Goal: Information Seeking & Learning: Understand process/instructions

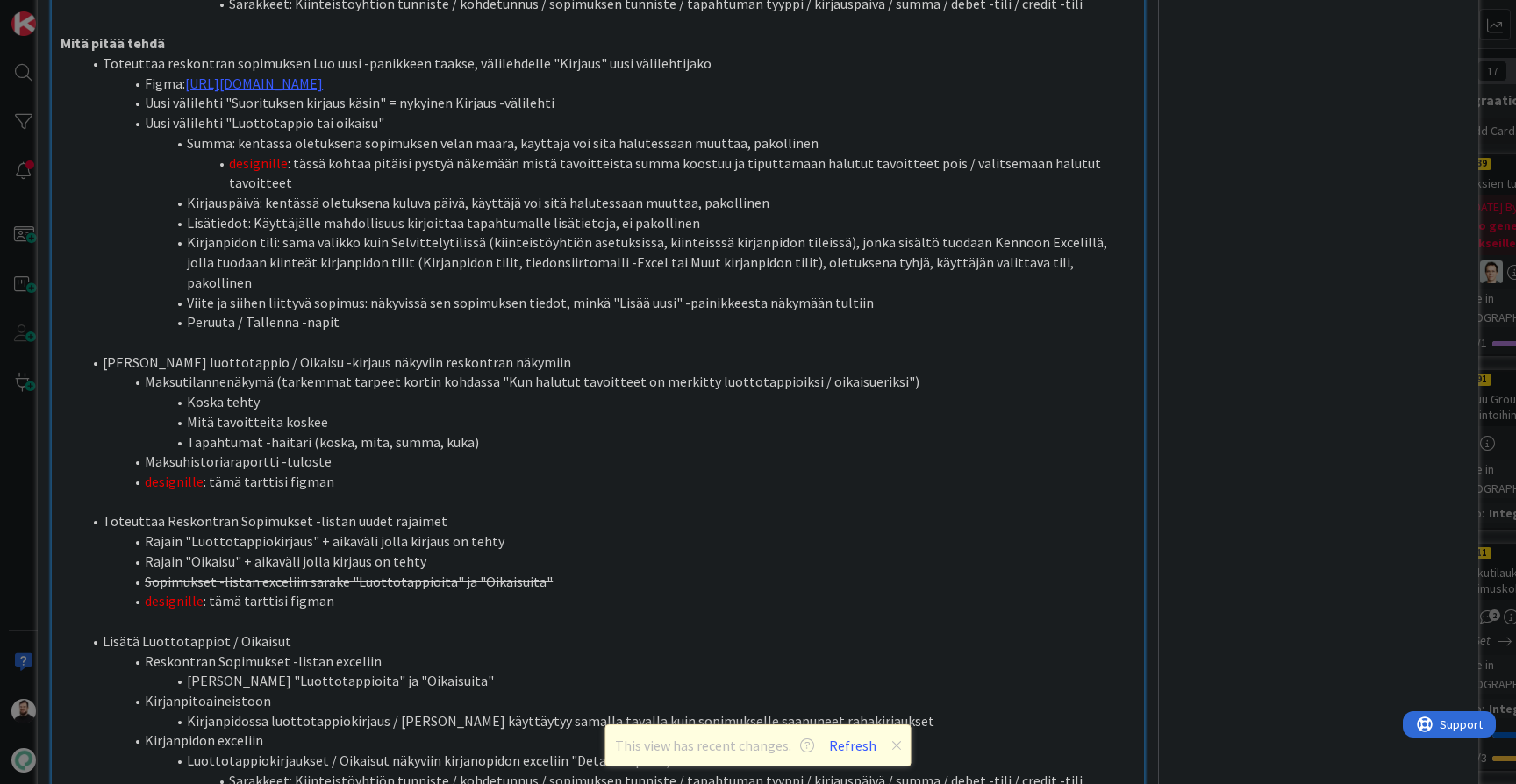
scroll to position [1044, 0]
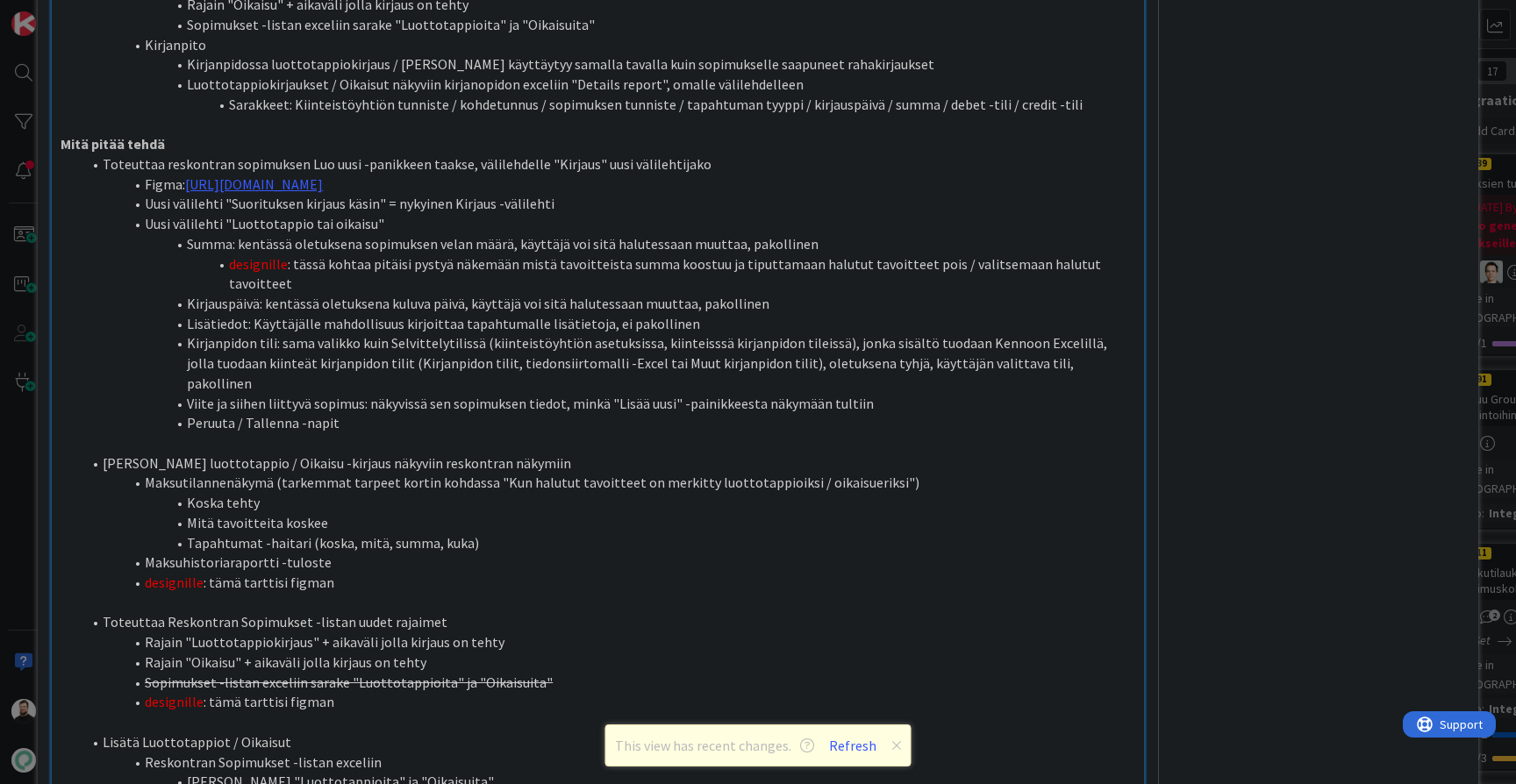
click at [670, 433] on p at bounding box center [598, 443] width 1075 height 20
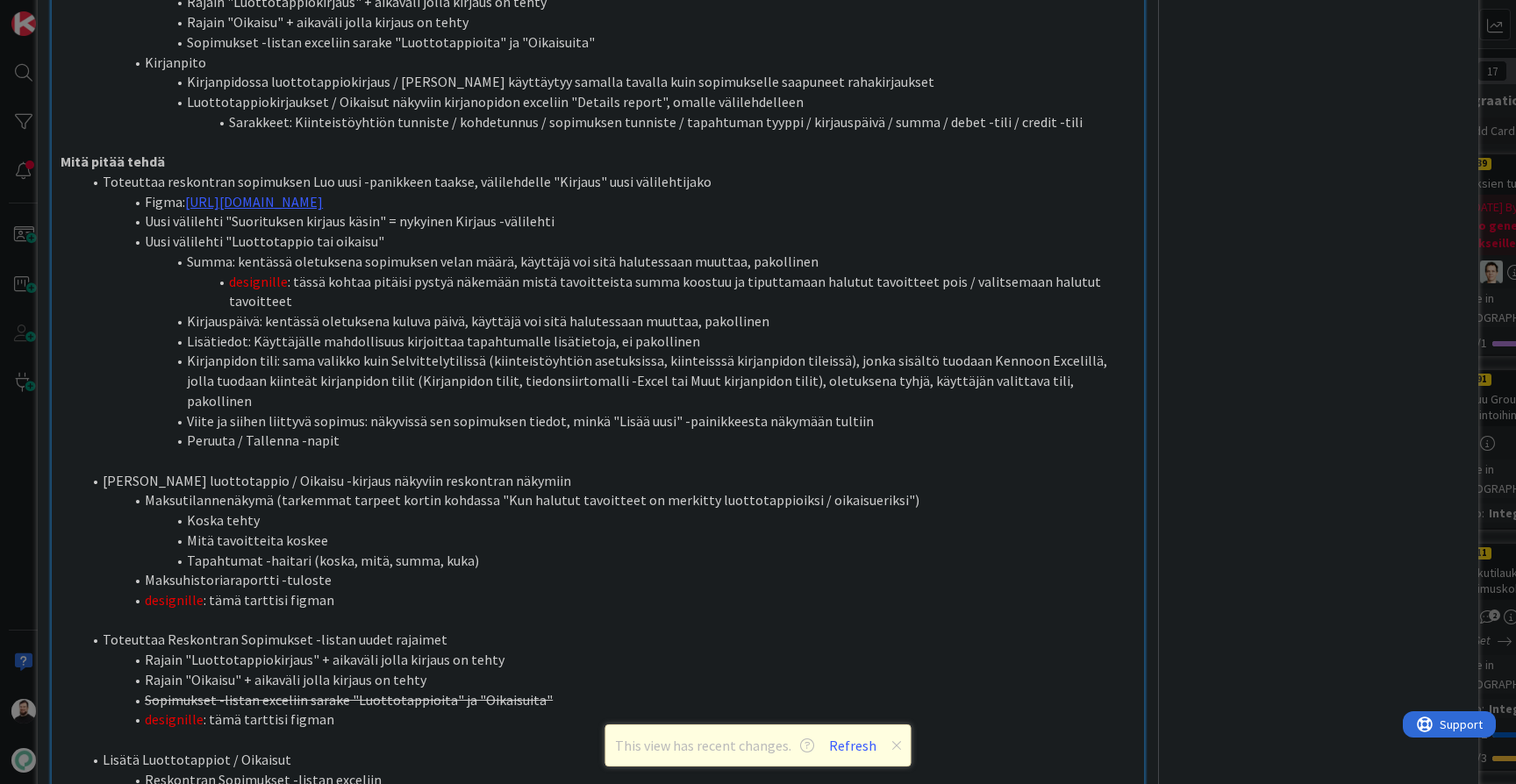
scroll to position [1040, 0]
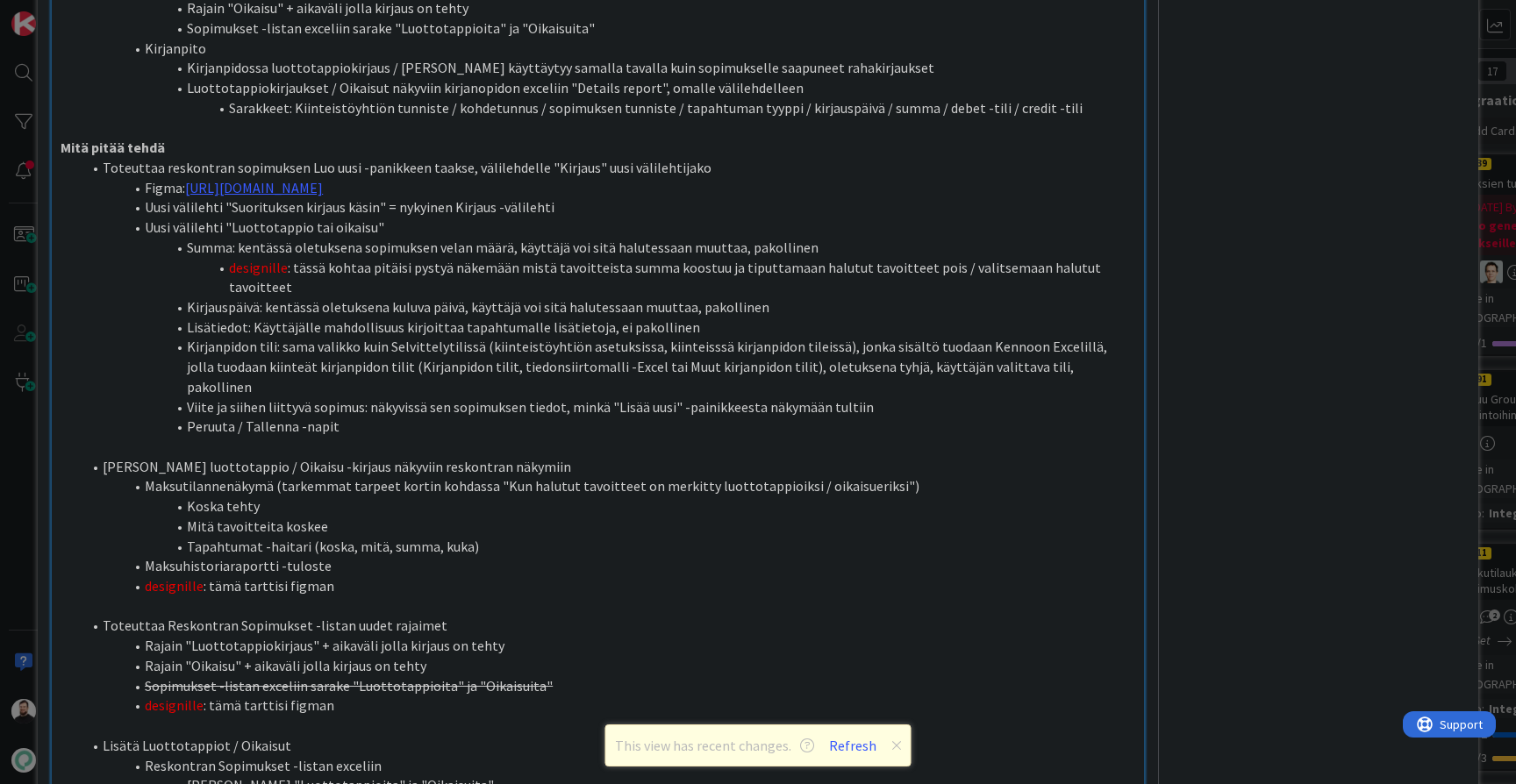
click at [358, 556] on li "Maksuhistoriaraportti -tuloste" at bounding box center [608, 566] width 1054 height 20
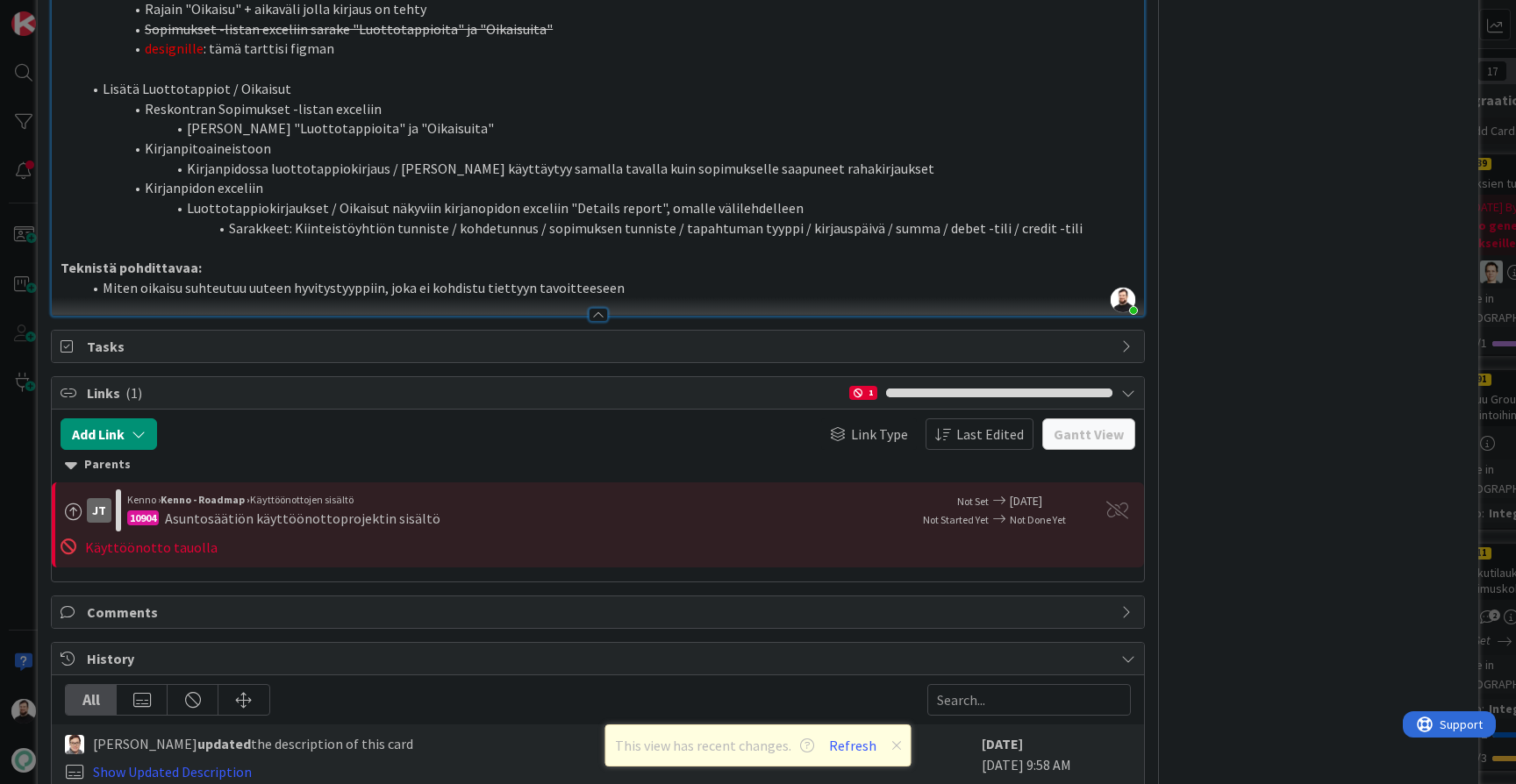
scroll to position [1697, 0]
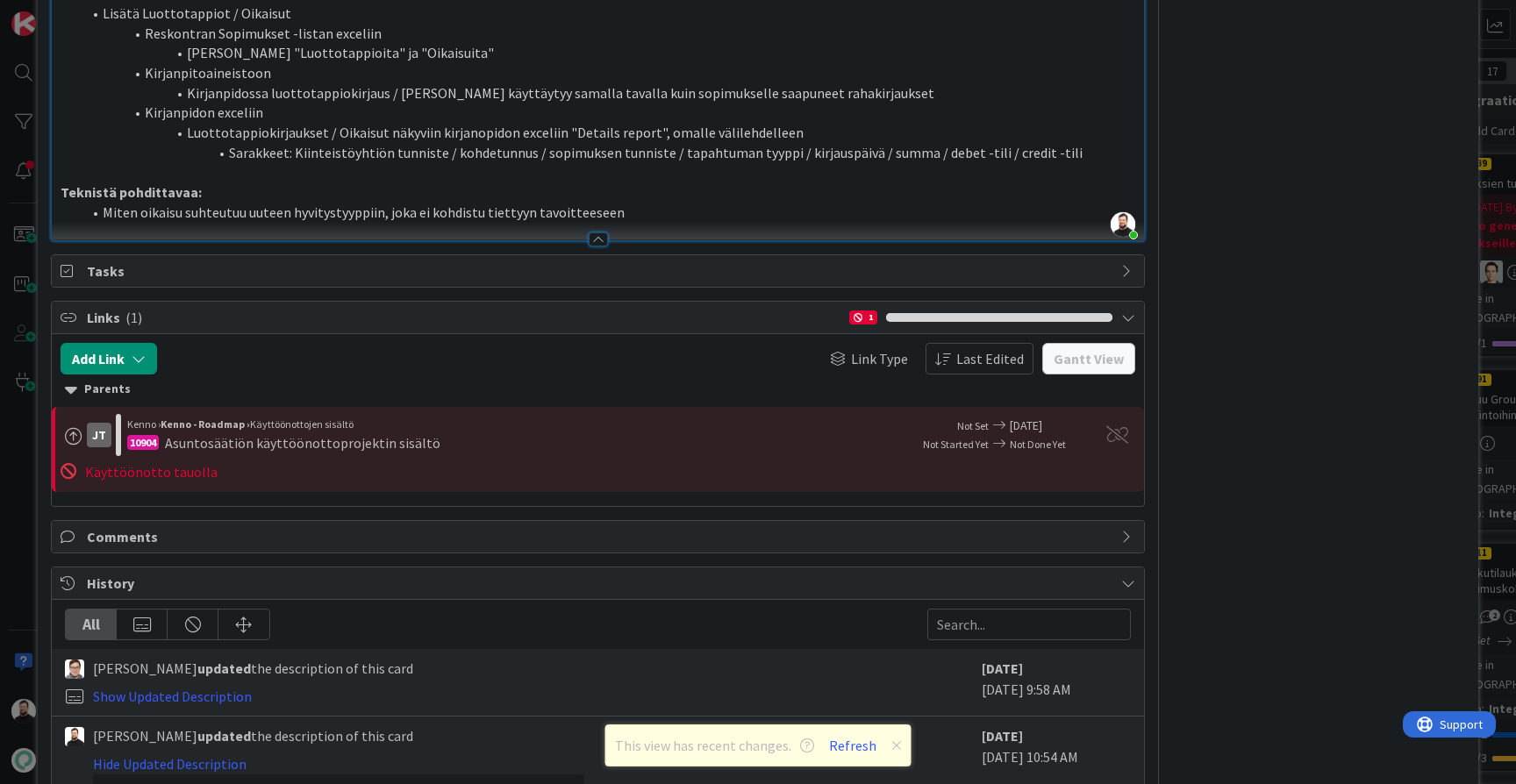
scroll to position [1796, 0]
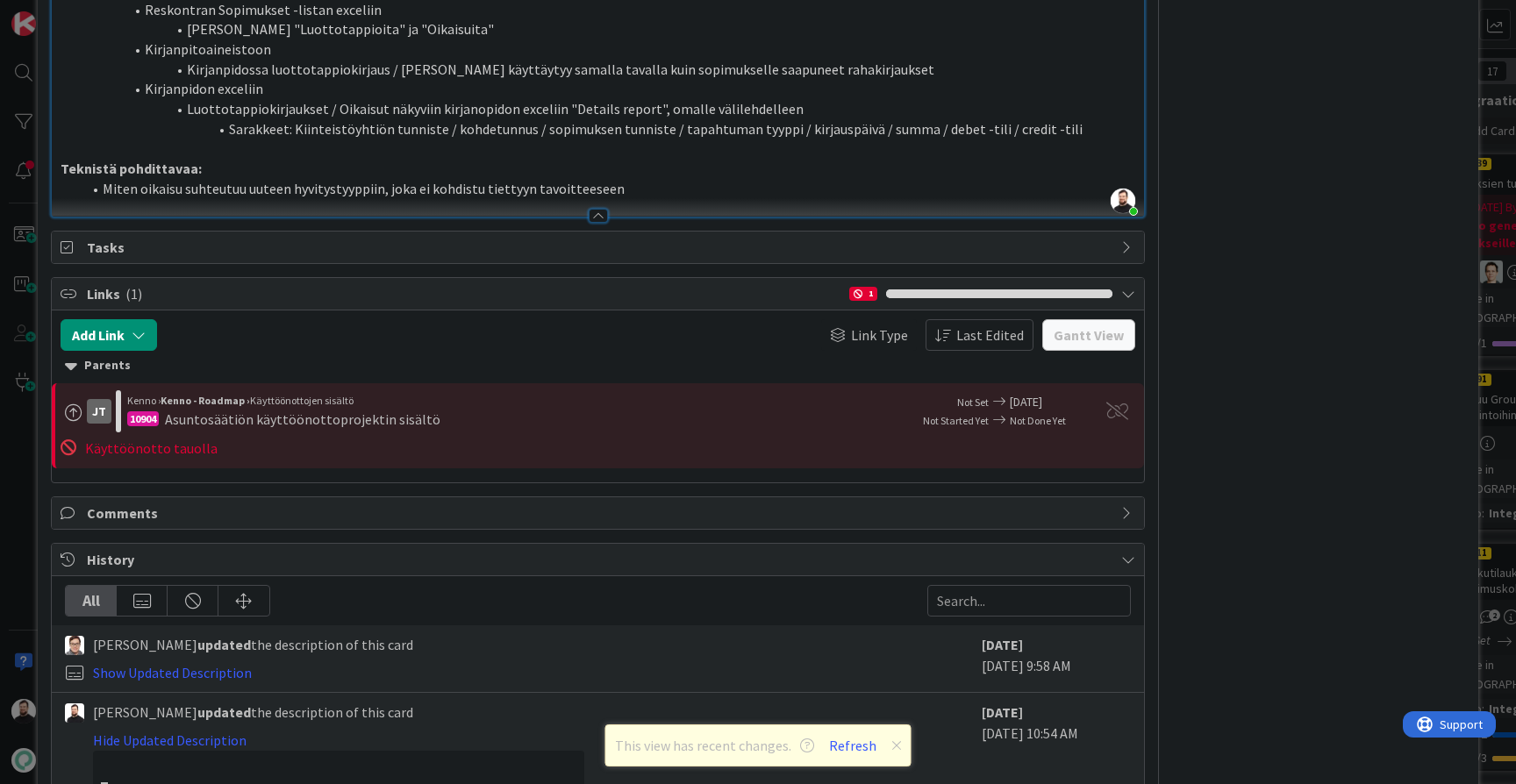
click at [230, 662] on div "Show Updated Description" at bounding box center [172, 672] width 159 height 21
click at [230, 664] on link "Show Updated Description" at bounding box center [172, 673] width 159 height 18
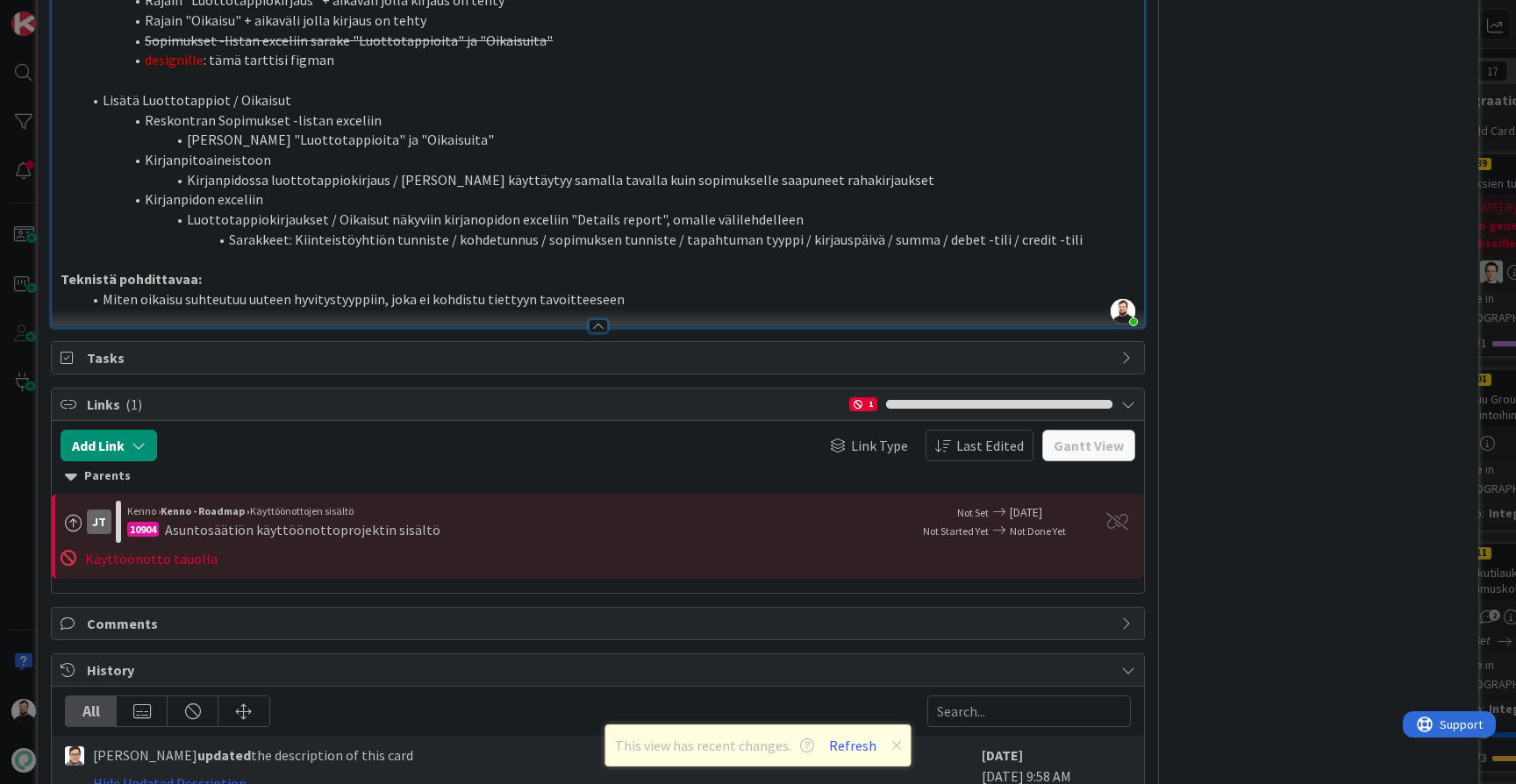
scroll to position [1681, 0]
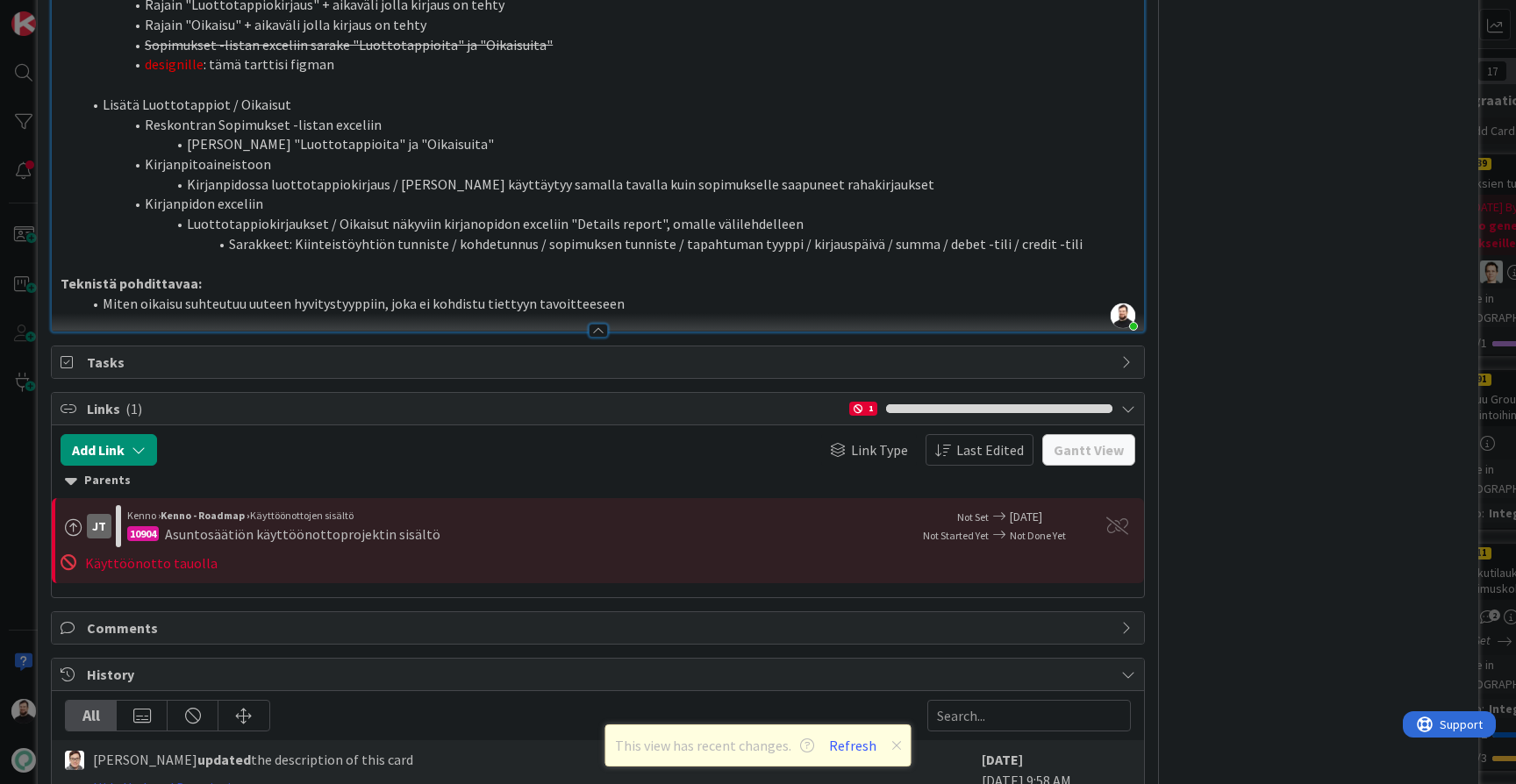
click at [185, 779] on link "Hide Updated Description" at bounding box center [169, 788] width 153 height 18
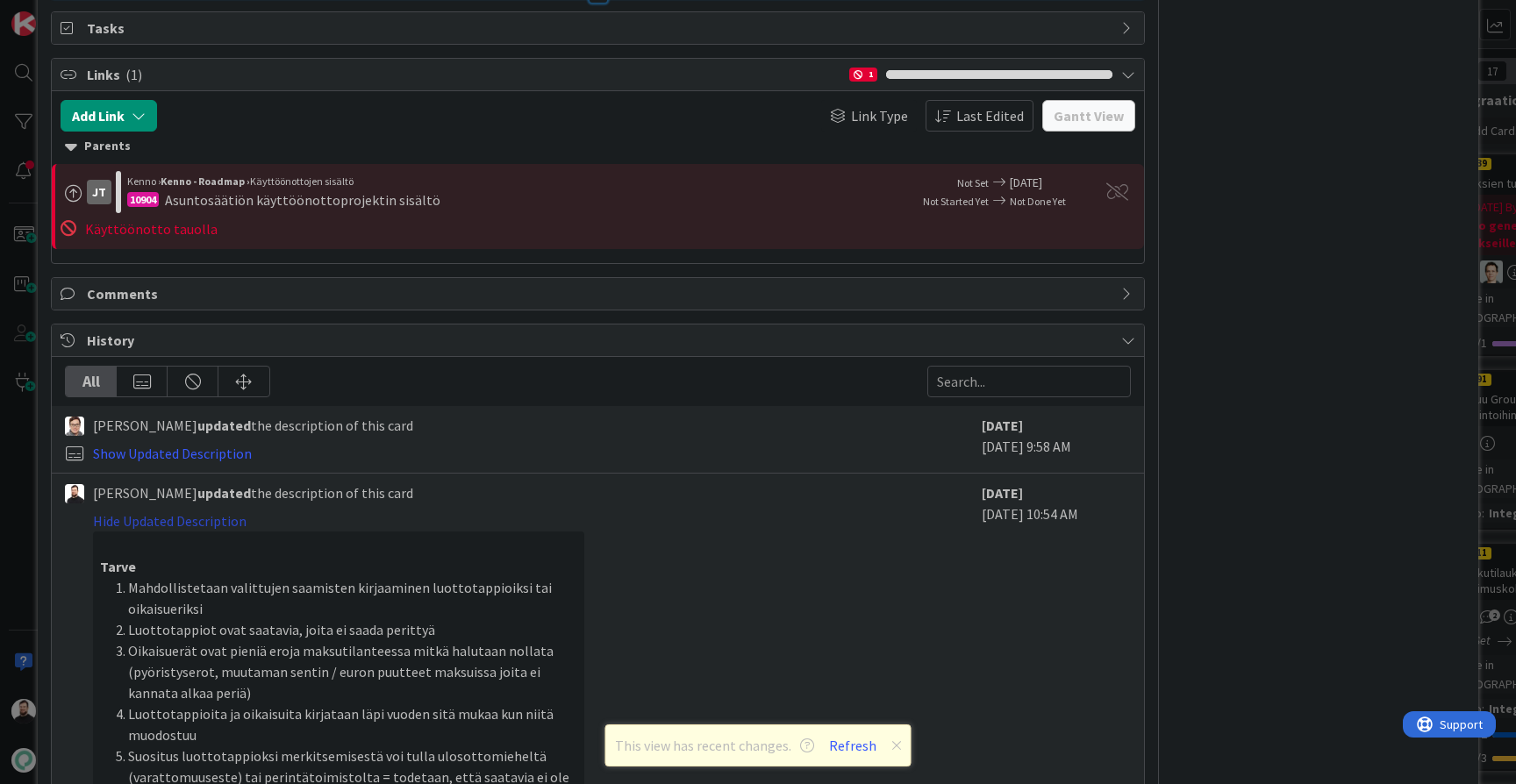
click at [227, 512] on link "Hide Updated Description" at bounding box center [169, 521] width 153 height 18
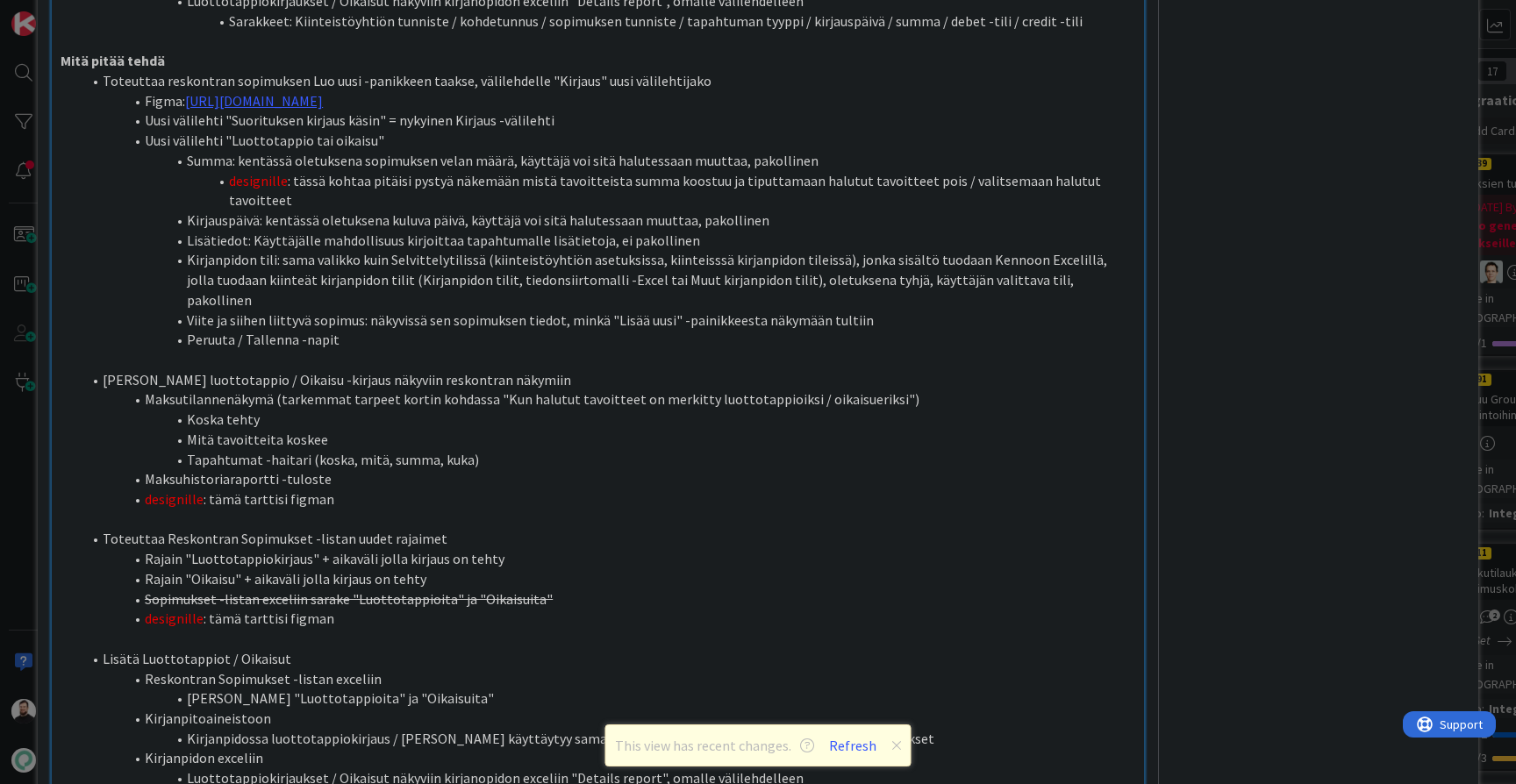
scroll to position [1128, 0]
type textarea "x"
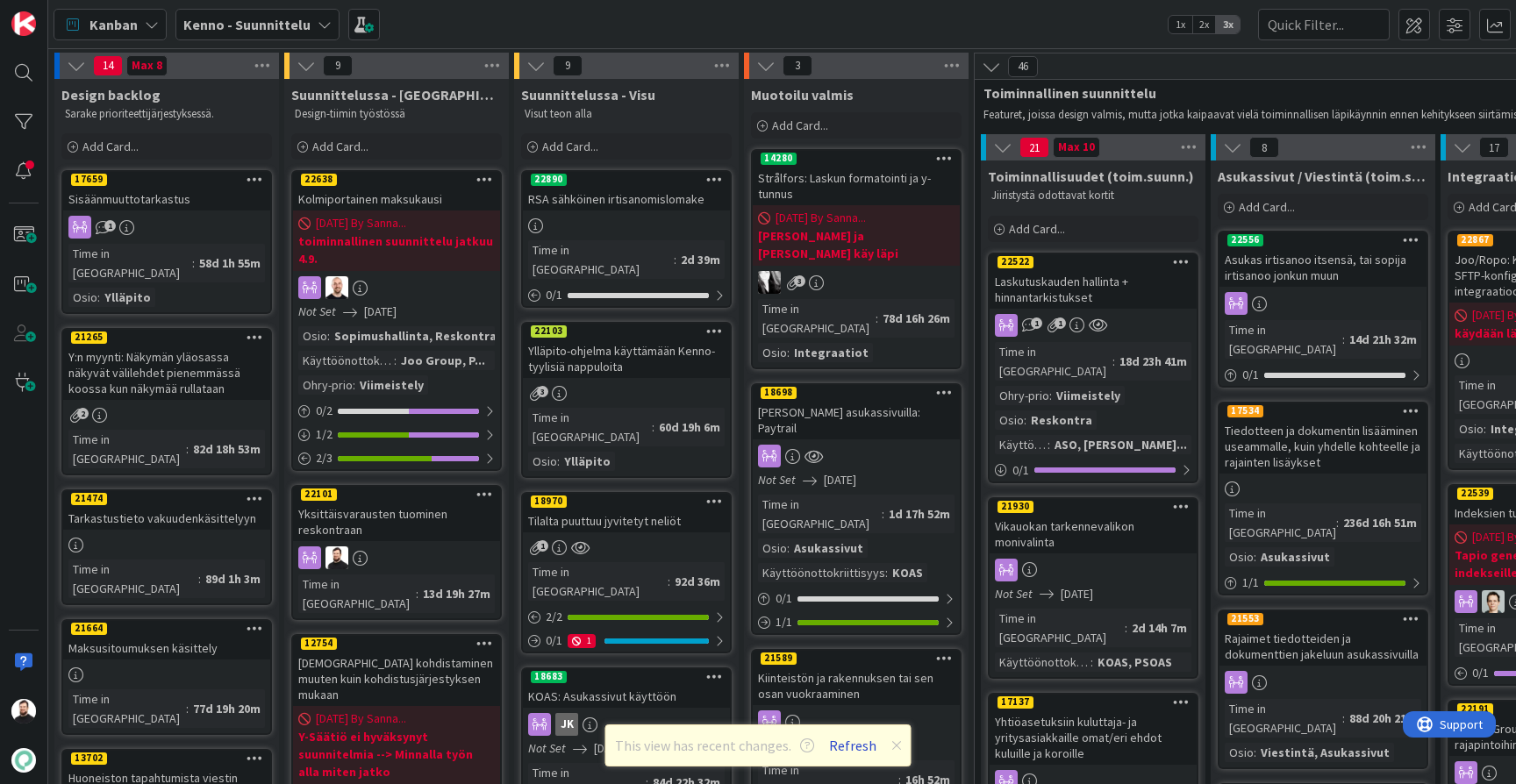
click at [856, 747] on button "Refresh" at bounding box center [853, 745] width 60 height 23
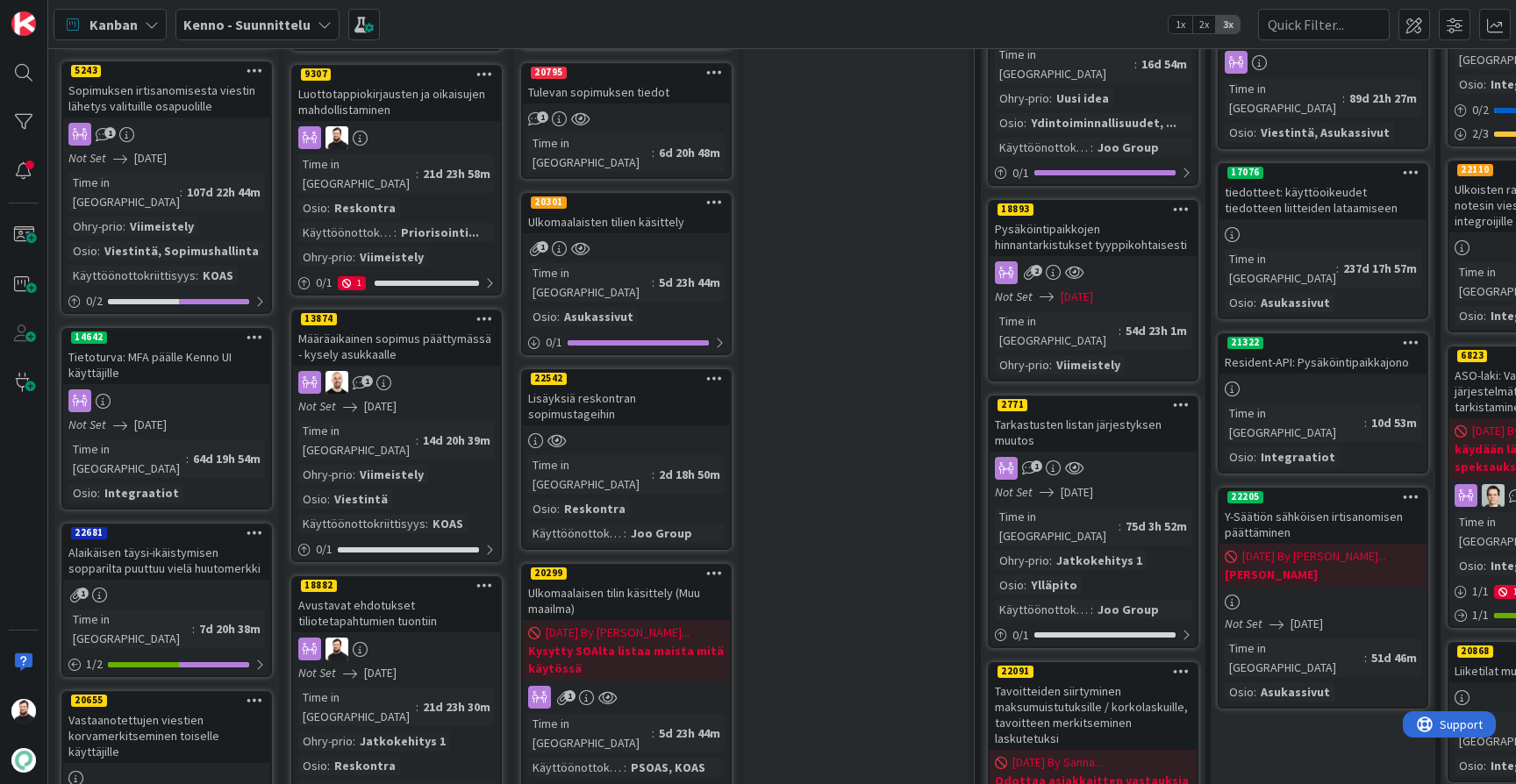
scroll to position [970, 0]
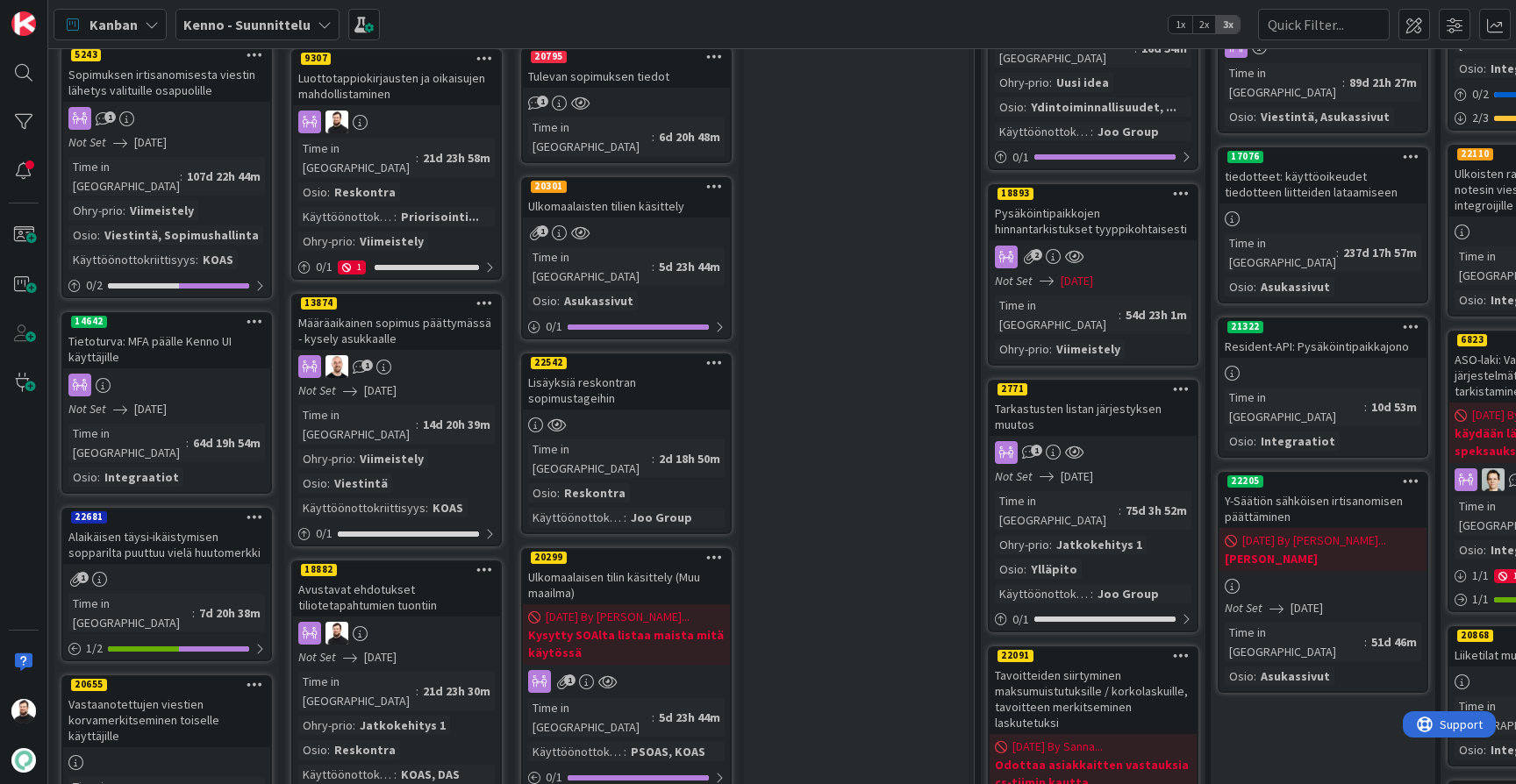
click at [381, 578] on div "Avustavat ehdotukset tiliotetapahtumien tuontiin" at bounding box center [396, 597] width 207 height 39
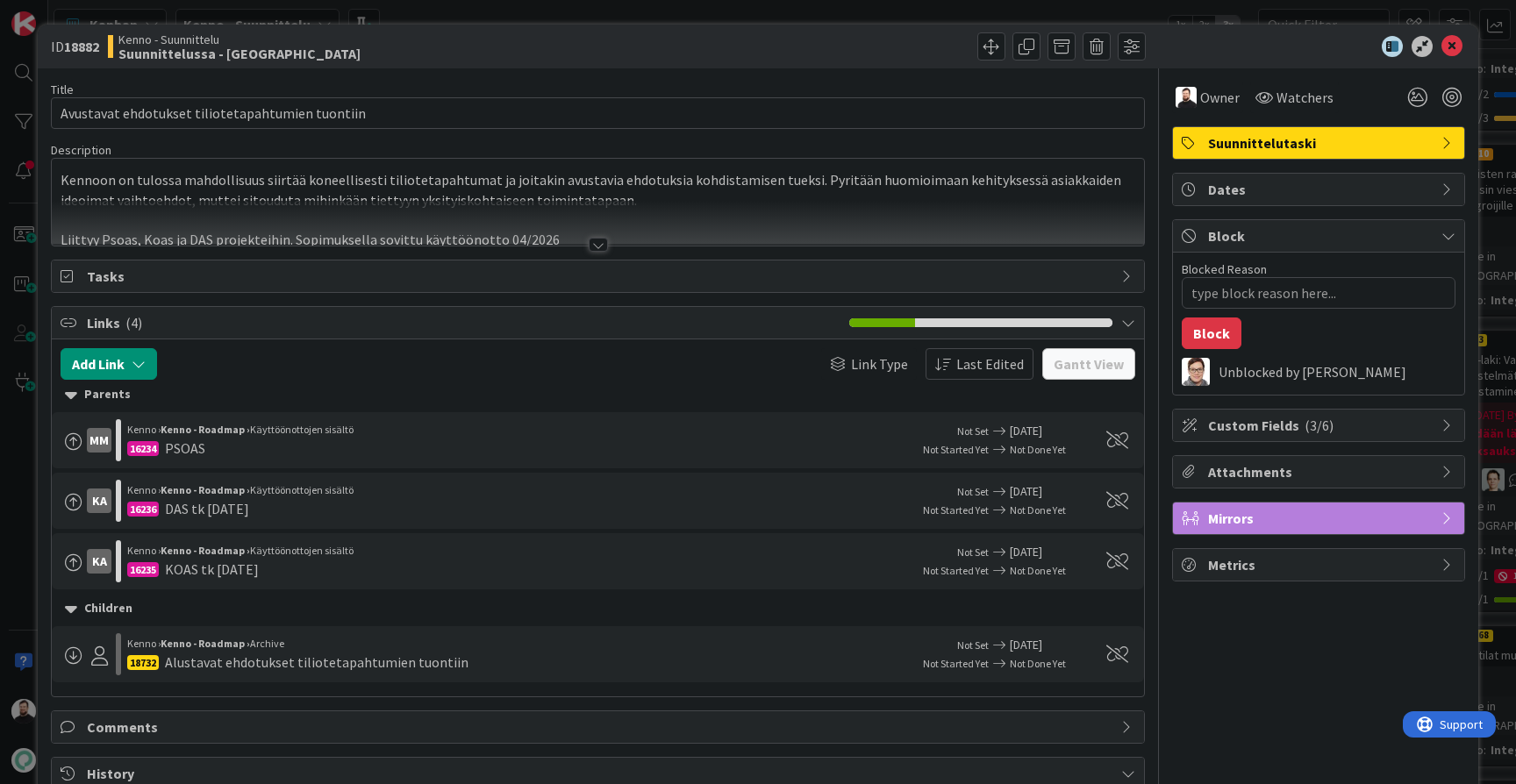
click at [604, 238] on div at bounding box center [597, 245] width 19 height 14
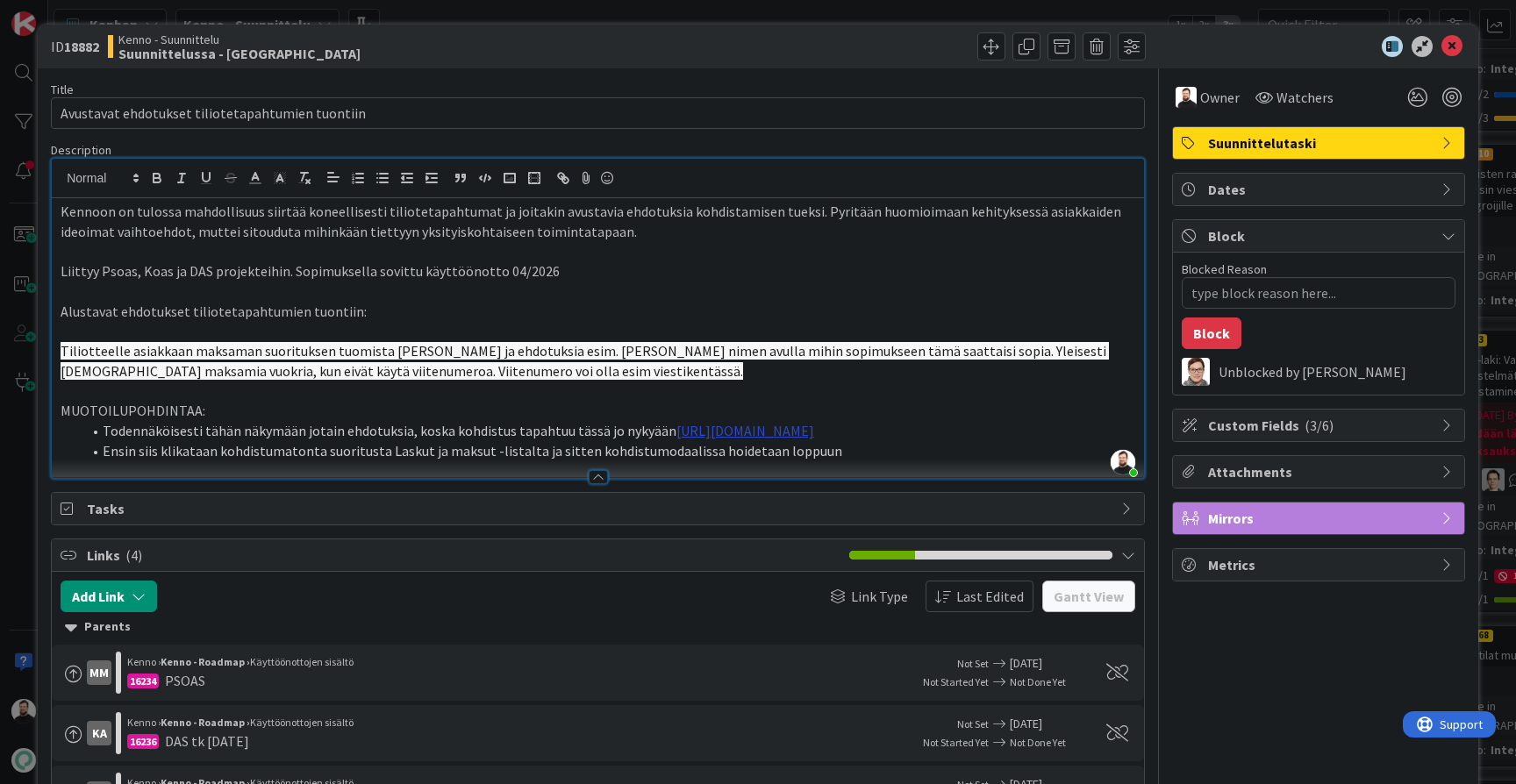
click at [814, 426] on link "https://www.figma.com/design/s06ePFuGvSFkRRSBp8p43G/Reskontra?node-id=9169-985&…" at bounding box center [746, 431] width 137 height 18
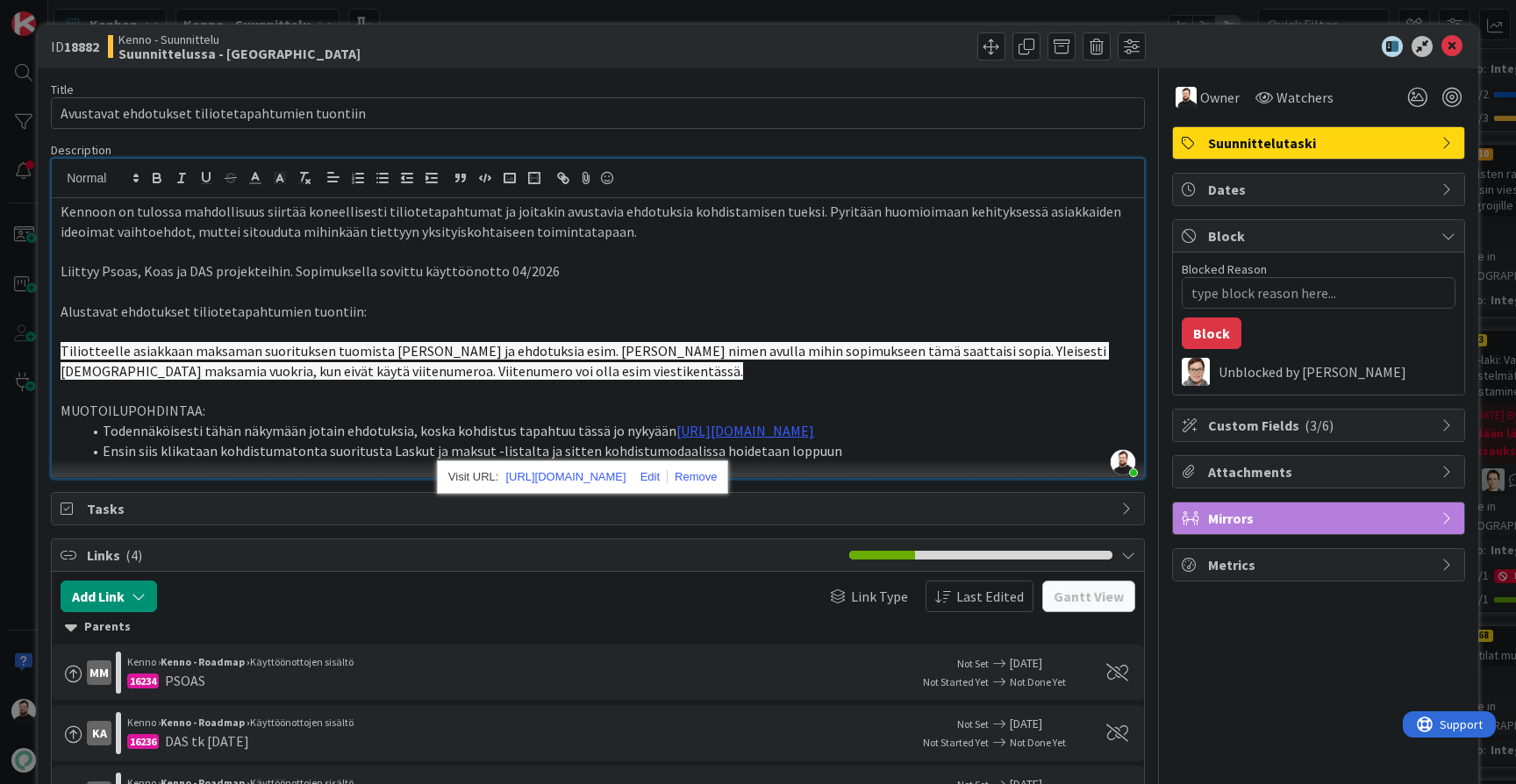
click at [874, 462] on li "Ensin siis klikataan kohdistumatonta suoritusta Laskut ja maksut -listalta ja s…" at bounding box center [608, 451] width 1054 height 20
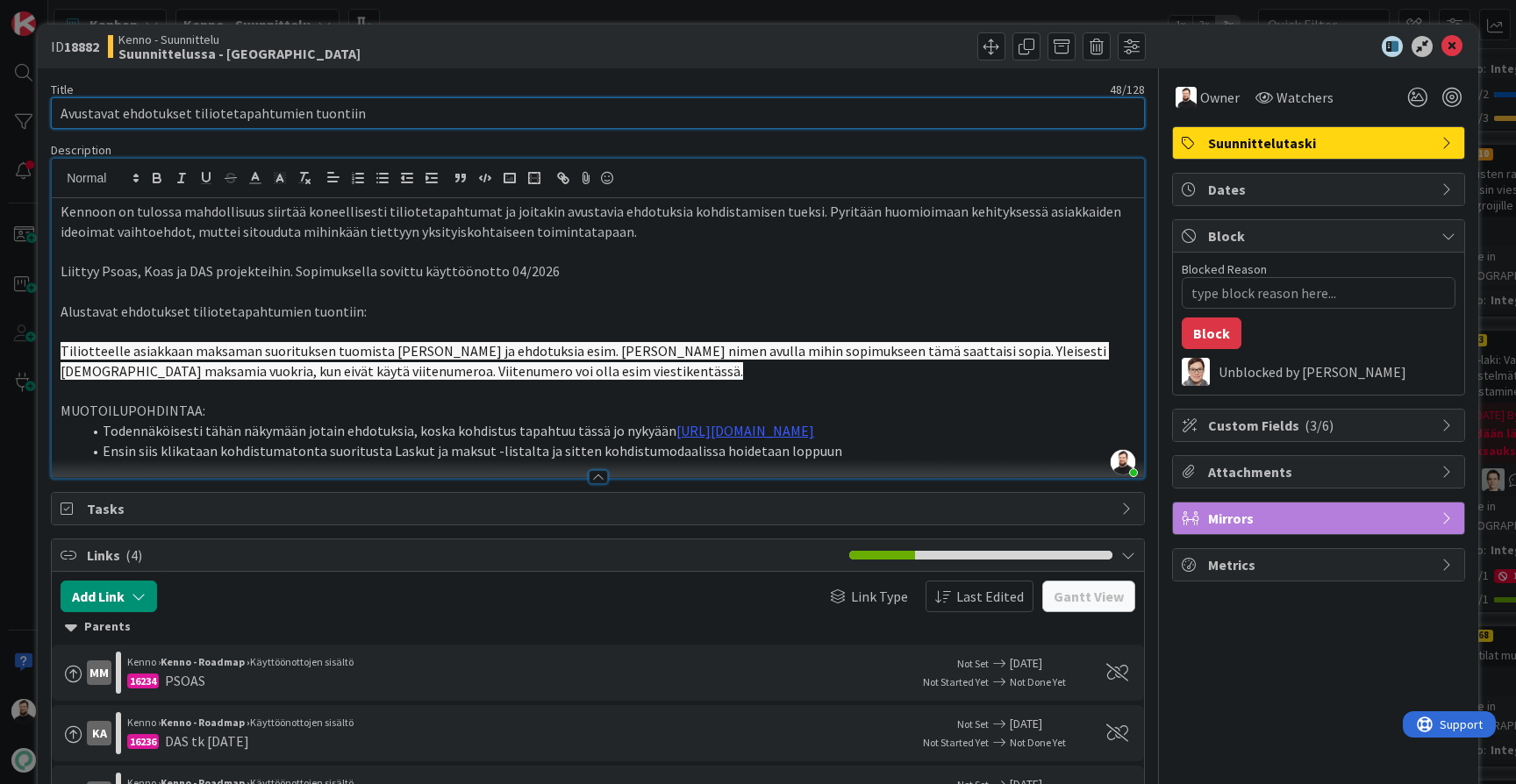
click at [582, 121] on input "Avustavat ehdotukset tiliotetapahtumien tuontiin" at bounding box center [597, 113] width 1094 height 32
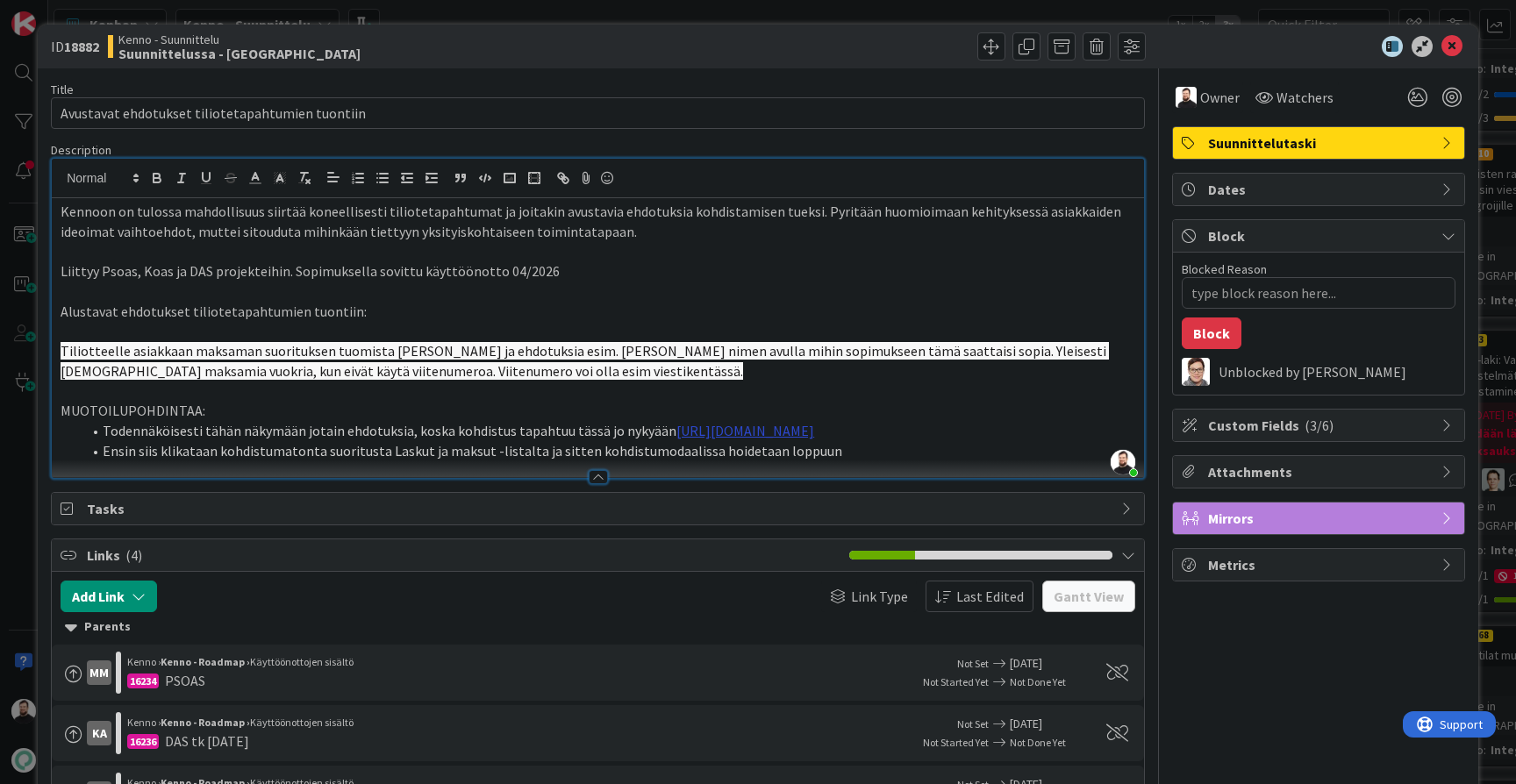
click at [677, 440] on link "https://www.figma.com/design/s06ePFuGvSFkRRSBp8p43G/Reskontra?node-id=9169-985&…" at bounding box center [746, 431] width 137 height 18
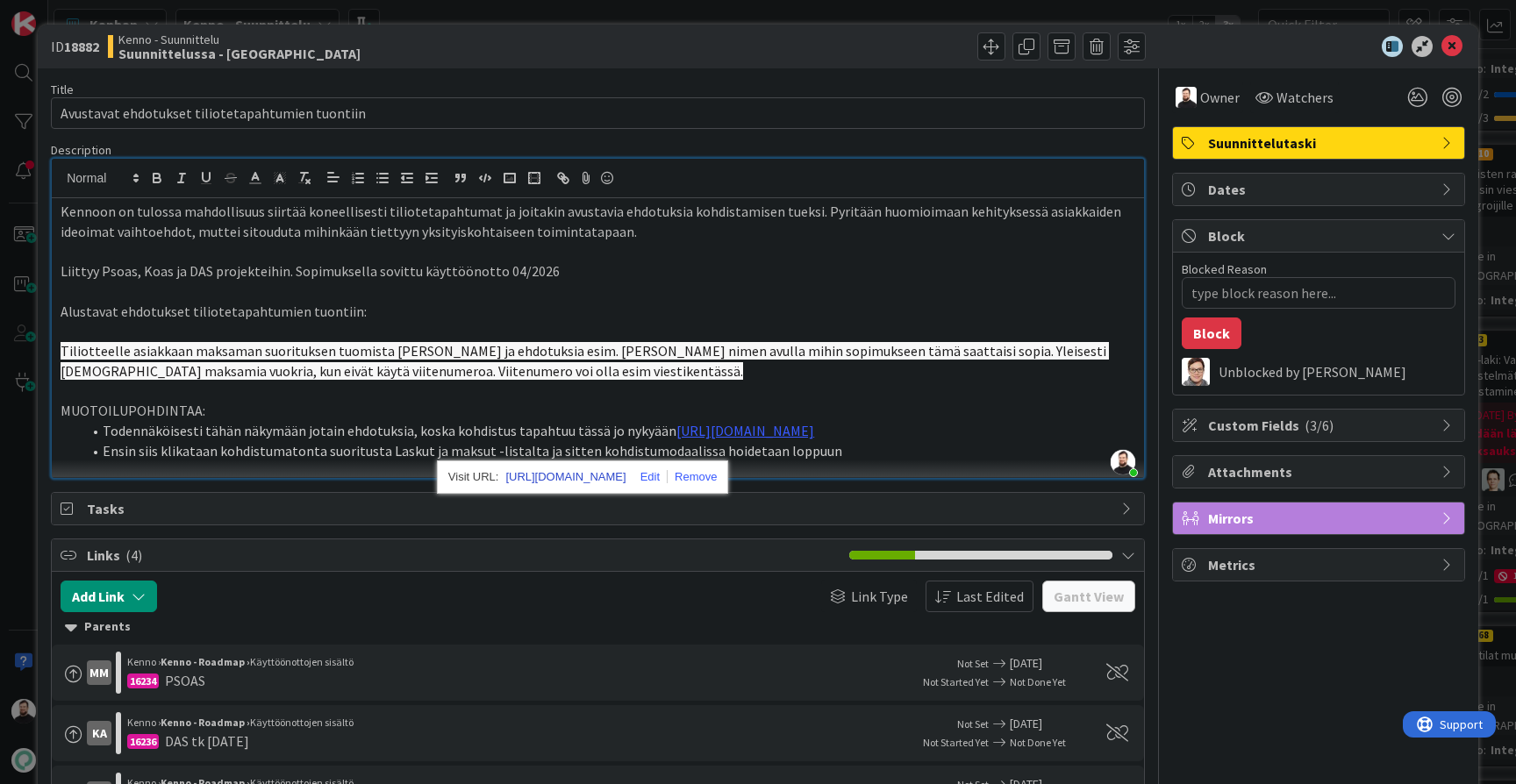
click at [540, 466] on link "https://www.figma.com/design/s06ePFuGvSFkRRSBp8p43G/Reskontra?node-id=9169-985&…" at bounding box center [565, 477] width 120 height 23
type textarea "x"
